Goal: Use online tool/utility: Utilize a website feature to perform a specific function

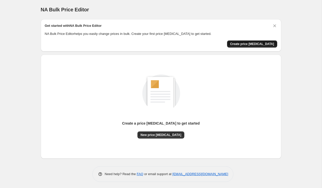
click at [250, 43] on span "Create price [MEDICAL_DATA]" at bounding box center [252, 44] width 44 height 4
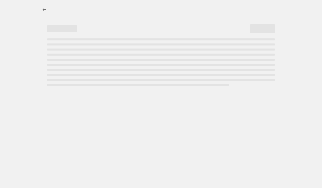
select select "percentage"
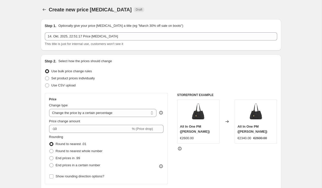
click at [204, 115] on img at bounding box center [198, 113] width 20 height 20
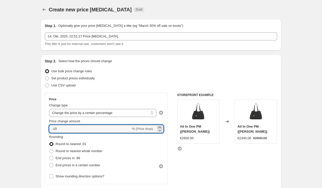
click at [160, 128] on icon at bounding box center [159, 127] width 5 height 5
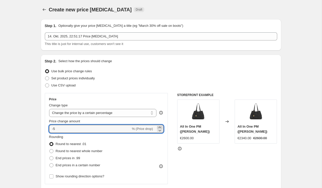
click at [160, 128] on icon at bounding box center [159, 127] width 5 height 5
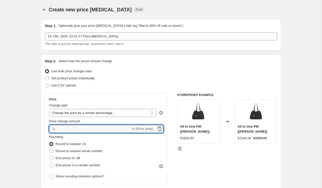
type input "0"
click at [112, 102] on div "Price Change type Change the price to a certain amount Change the price by a ce…" at bounding box center [106, 139] width 115 height 83
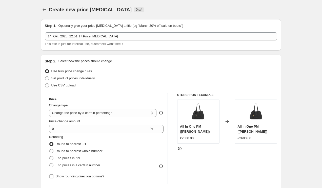
click at [112, 106] on div "Change type" at bounding box center [103, 105] width 108 height 5
click at [112, 110] on select "Change the price to a certain amount Change the price by a certain amount Chang…" at bounding box center [103, 113] width 108 height 8
select select "to"
click at [49, 109] on select "Change the price to a certain amount Change the price by a certain amount Chang…" at bounding box center [103, 113] width 108 height 8
type input "80.00"
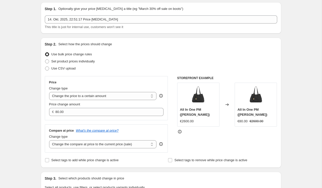
scroll to position [16, 0]
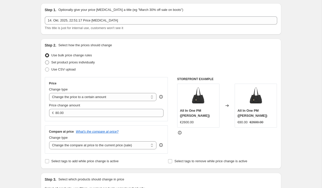
click at [53, 60] on label "Set product prices individually" at bounding box center [70, 62] width 50 height 7
click at [45, 61] on input "Set product prices individually" at bounding box center [45, 61] width 0 height 0
radio input "true"
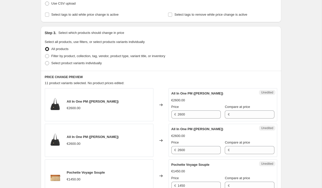
scroll to position [83, 0]
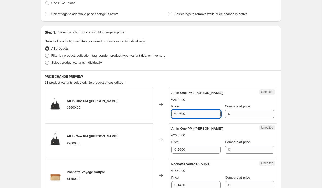
click at [186, 114] on input "2600" at bounding box center [199, 114] width 43 height 8
type input "2600"
click at [213, 102] on div "€2600.00" at bounding box center [223, 100] width 103 height 5
click at [104, 106] on div "€2600.00" at bounding box center [93, 107] width 52 height 5
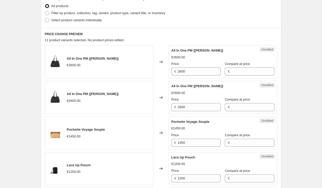
scroll to position [127, 0]
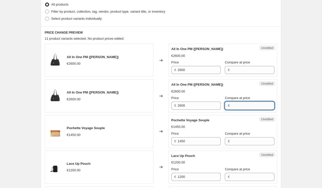
click at [231, 105] on input "Compare at price" at bounding box center [252, 106] width 43 height 8
type input "dd"
click at [157, 103] on div "Changed to" at bounding box center [161, 96] width 15 height 33
click at [231, 106] on input "Compare at price" at bounding box center [252, 106] width 43 height 8
type input "4345"
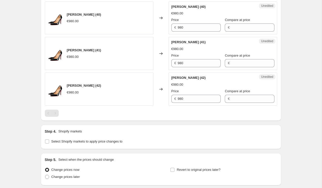
scroll to position [453, 0]
